Goal: Information Seeking & Learning: Learn about a topic

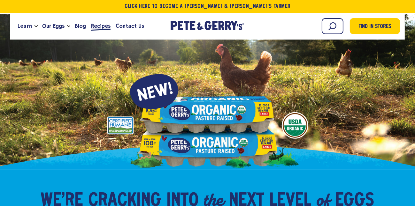
click at [101, 28] on span "Recipes" at bounding box center [100, 26] width 19 height 8
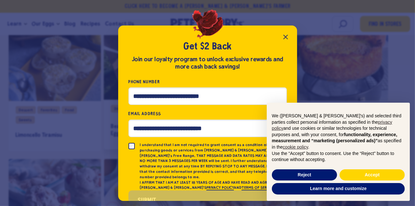
scroll to position [447, 0]
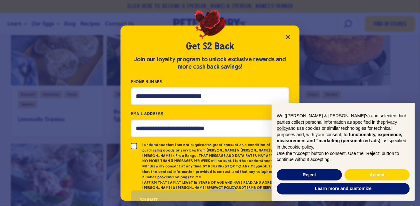
click at [288, 37] on icon "Close popup" at bounding box center [288, 37] width 4 height 4
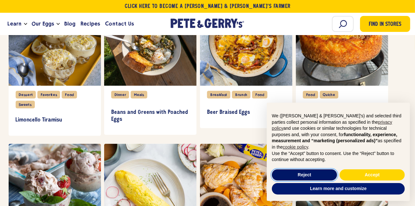
click at [307, 174] on button "Reject" at bounding box center [304, 175] width 65 height 11
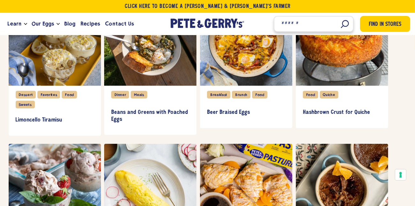
click at [341, 28] on input "Search" at bounding box center [314, 24] width 80 height 16
click at [345, 23] on input "Search" at bounding box center [314, 24] width 80 height 16
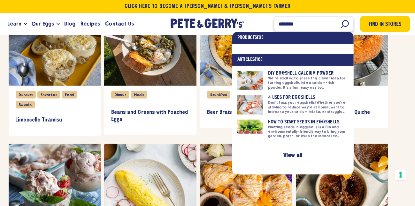
type input "*******"
click at [298, 78] on link at bounding box center [292, 80] width 111 height 19
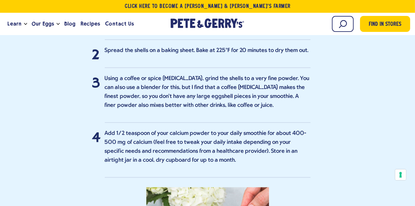
scroll to position [1501, 0]
